Goal: Check status: Check status

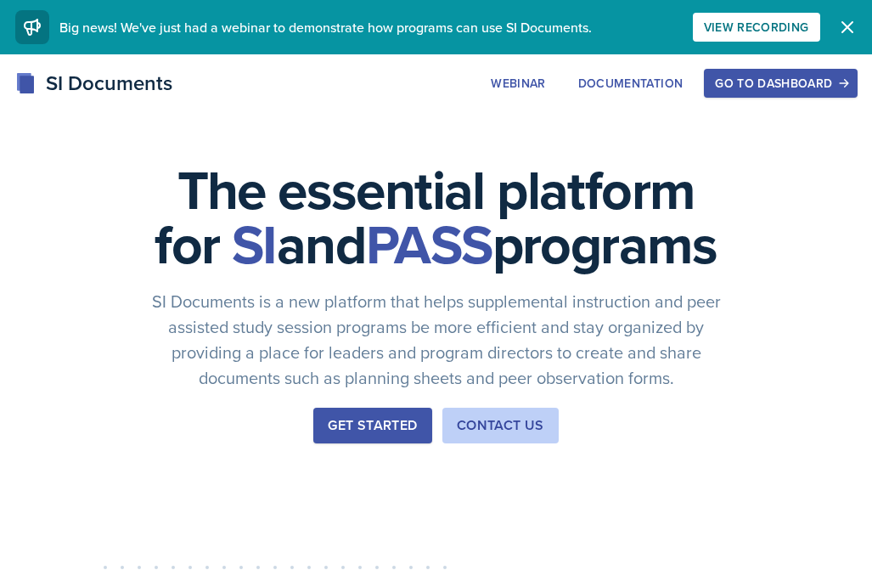
click at [703, 88] on div "Webinar Documentation Go to Dashboard" at bounding box center [668, 83] width 377 height 29
click at [718, 88] on div "Go to Dashboard" at bounding box center [780, 83] width 131 height 14
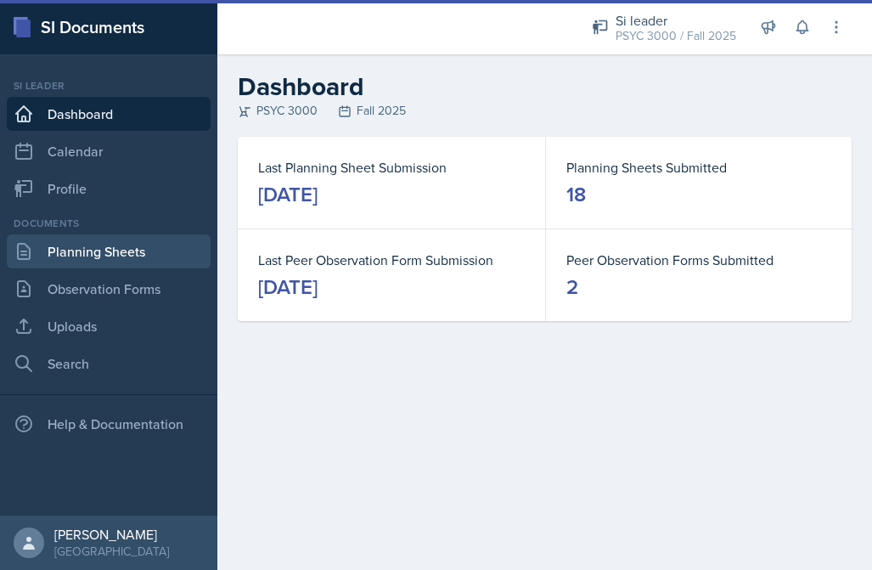
click at [99, 250] on link "Planning Sheets" at bounding box center [109, 251] width 204 height 34
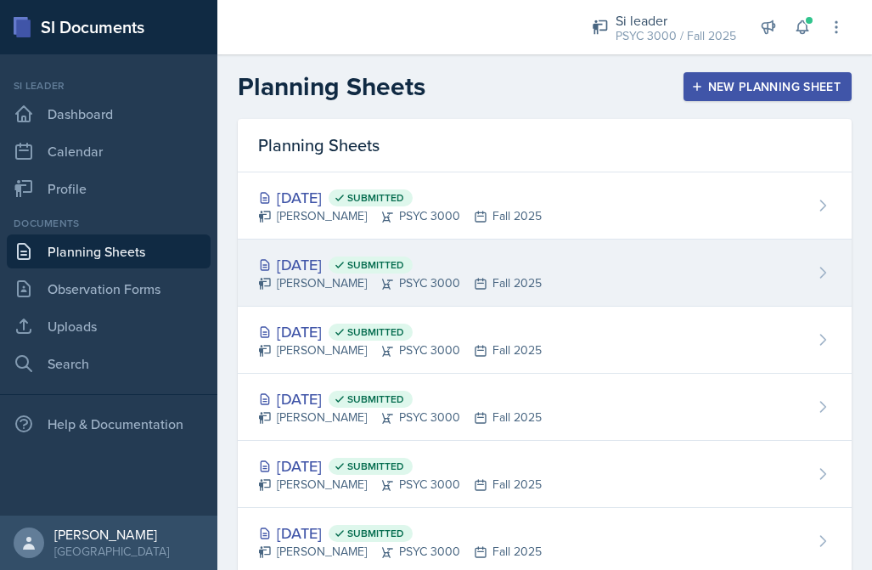
click at [276, 256] on div "[DATE] Submitted" at bounding box center [400, 264] width 284 height 23
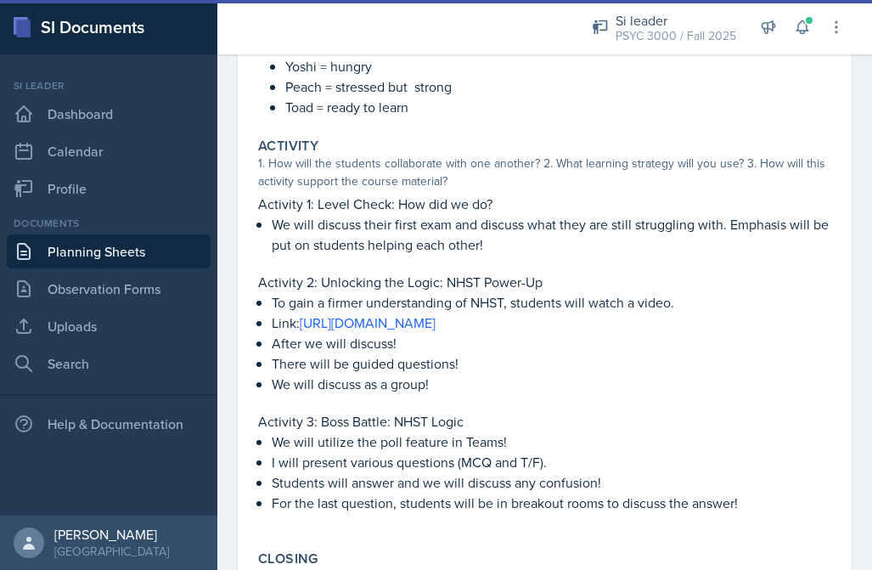
scroll to position [395, 0]
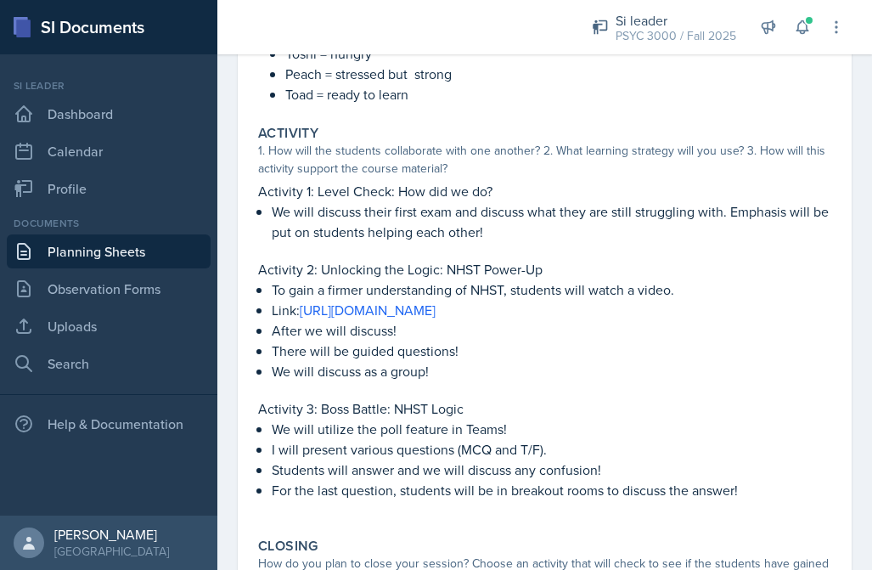
click at [785, 19] on div "Si leader PSYC 3000 / Fall 2025 Si leader PSYC 3000 / Fall 2025 Si leader PSYC …" at bounding box center [706, 27] width 277 height 54
click at [802, 24] on icon at bounding box center [802, 27] width 17 height 17
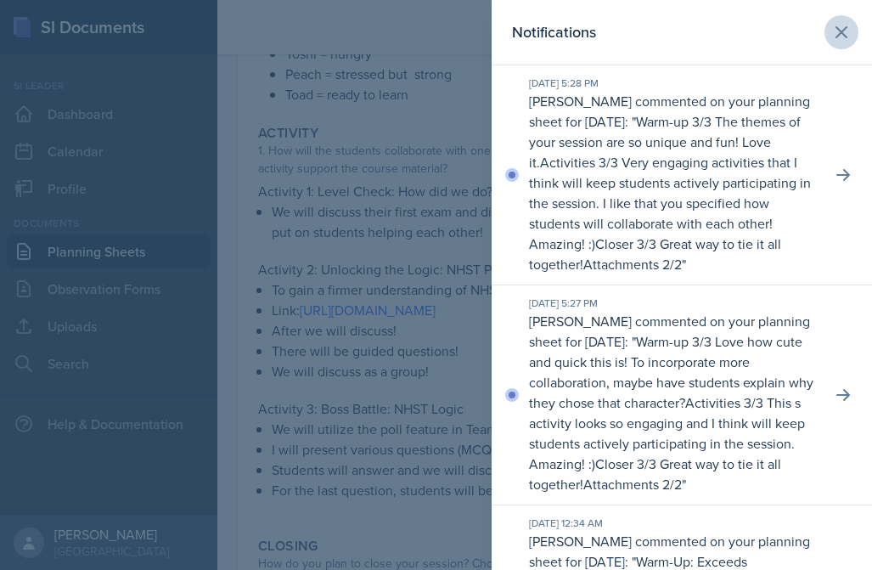
click at [830, 25] on button at bounding box center [842, 32] width 34 height 34
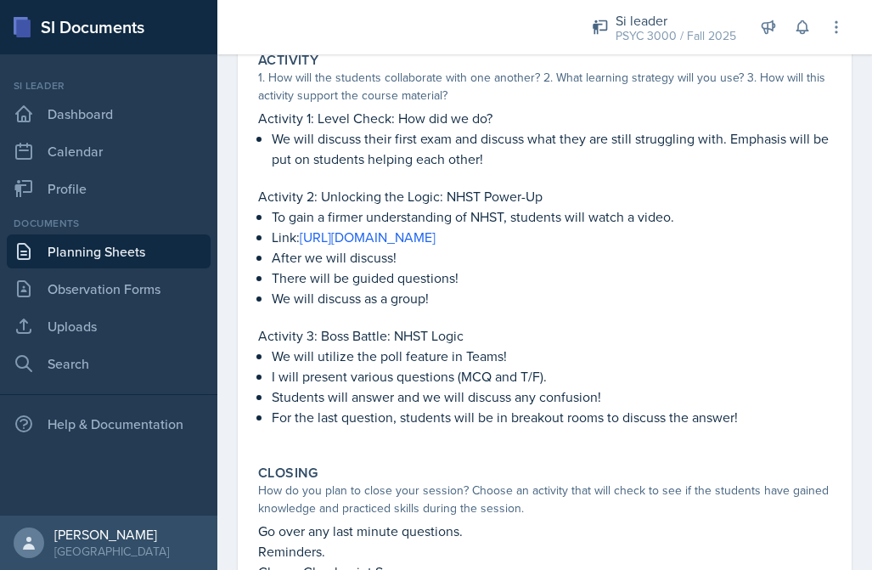
scroll to position [470, 0]
